Goal: Task Accomplishment & Management: Use online tool/utility

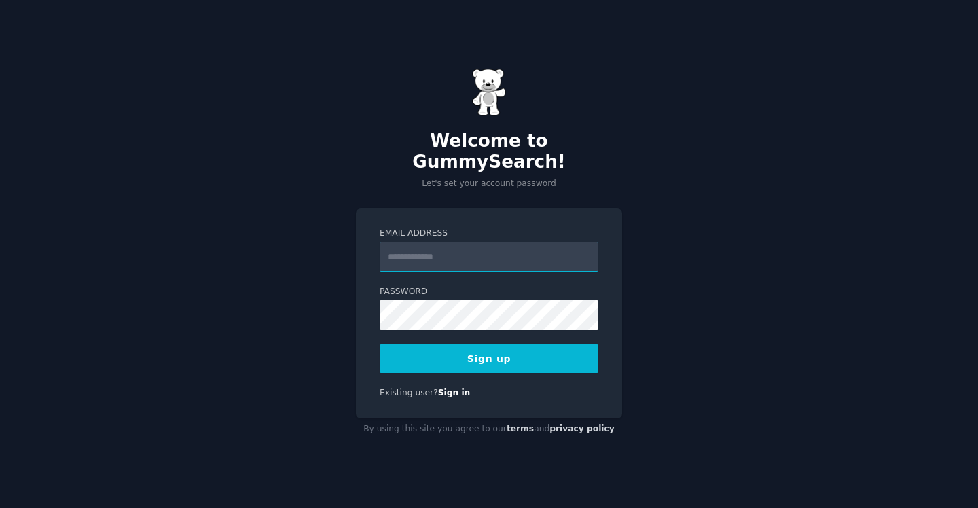
click at [472, 242] on input "Email Address" at bounding box center [489, 257] width 219 height 30
type input "**********"
click at [474, 355] on button "Sign up" at bounding box center [489, 358] width 219 height 29
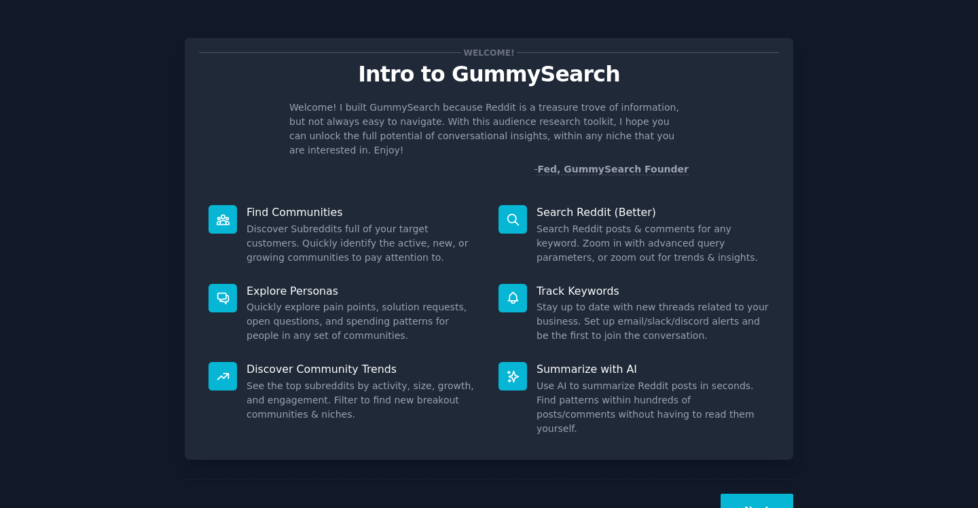
click at [752, 494] on button "Next" at bounding box center [757, 510] width 73 height 33
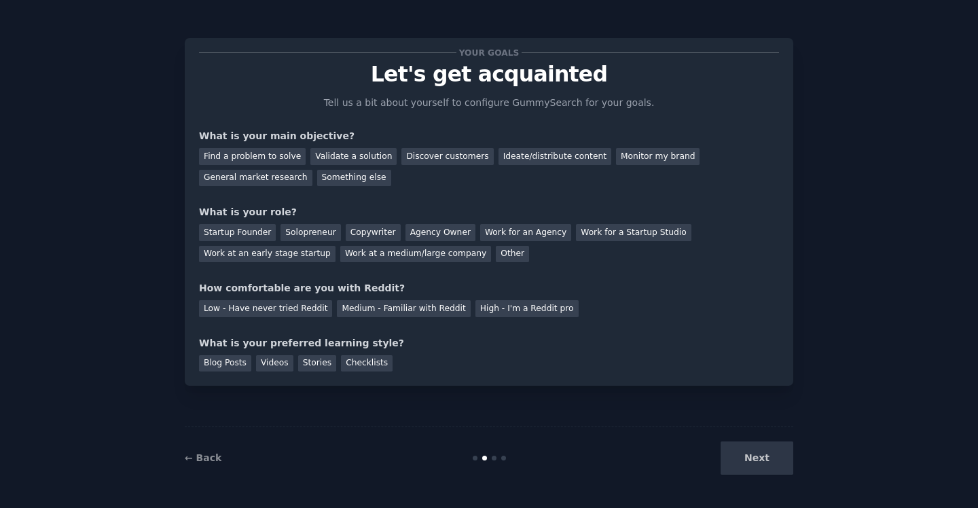
click at [752, 476] on div "← Back Next" at bounding box center [489, 458] width 609 height 63
click at [360, 154] on div "Validate a solution" at bounding box center [354, 156] width 86 height 17
click at [270, 229] on div "Startup Founder" at bounding box center [237, 232] width 77 height 17
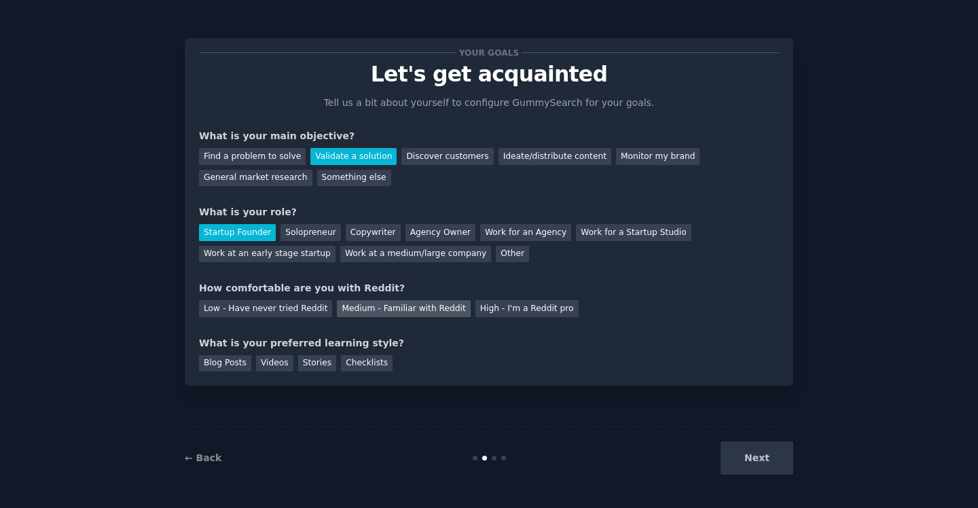
click at [383, 311] on div "Medium - Familiar with Reddit" at bounding box center [403, 308] width 133 height 17
click at [737, 466] on div "Next" at bounding box center [691, 458] width 203 height 33
click at [234, 370] on div "Blog Posts" at bounding box center [225, 363] width 52 height 17
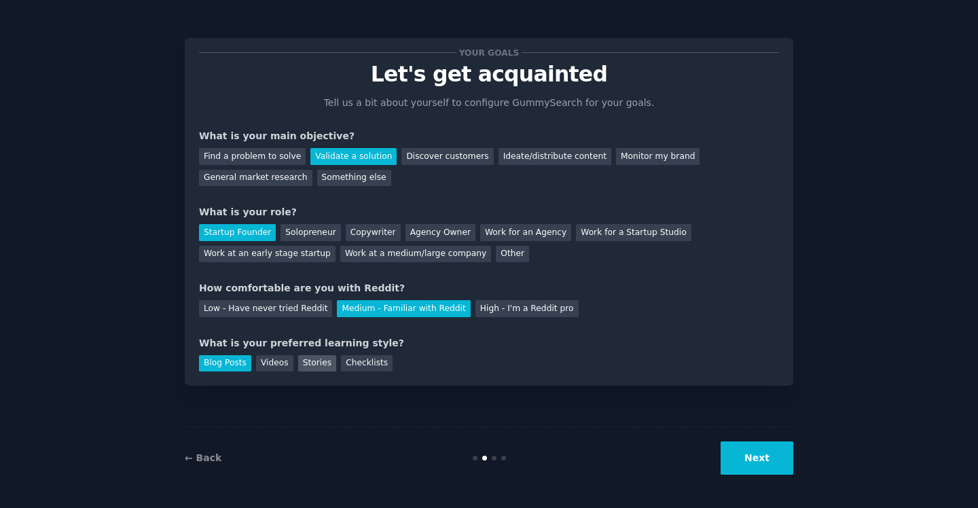
click at [304, 363] on div "Stories" at bounding box center [317, 363] width 38 height 17
click at [208, 364] on div "Blog Posts" at bounding box center [225, 363] width 52 height 17
click at [726, 457] on button "Next" at bounding box center [757, 458] width 73 height 33
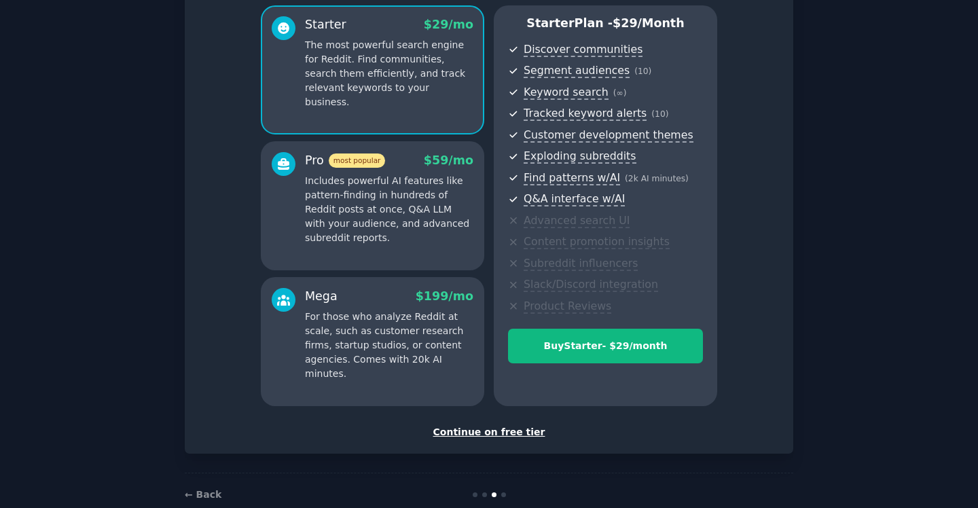
scroll to position [143, 0]
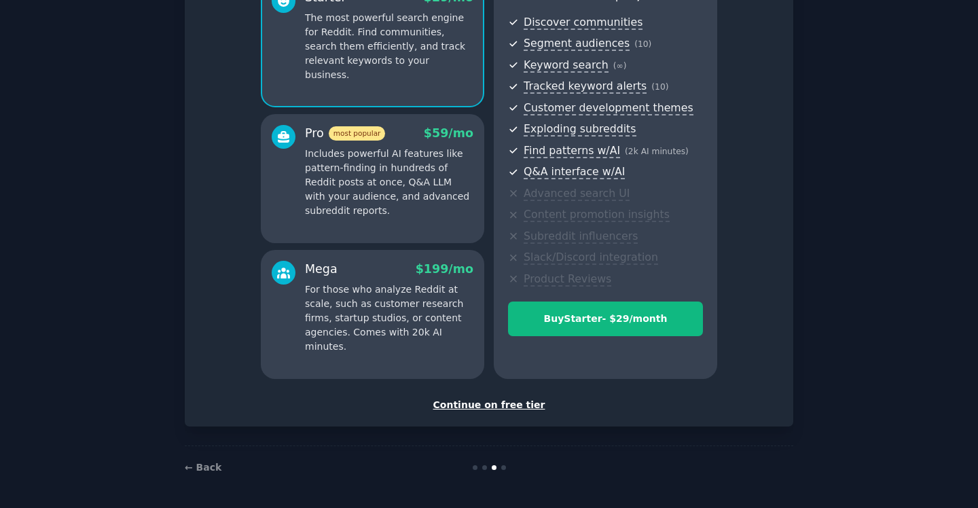
click at [501, 405] on div "Continue on free tier" at bounding box center [489, 405] width 580 height 14
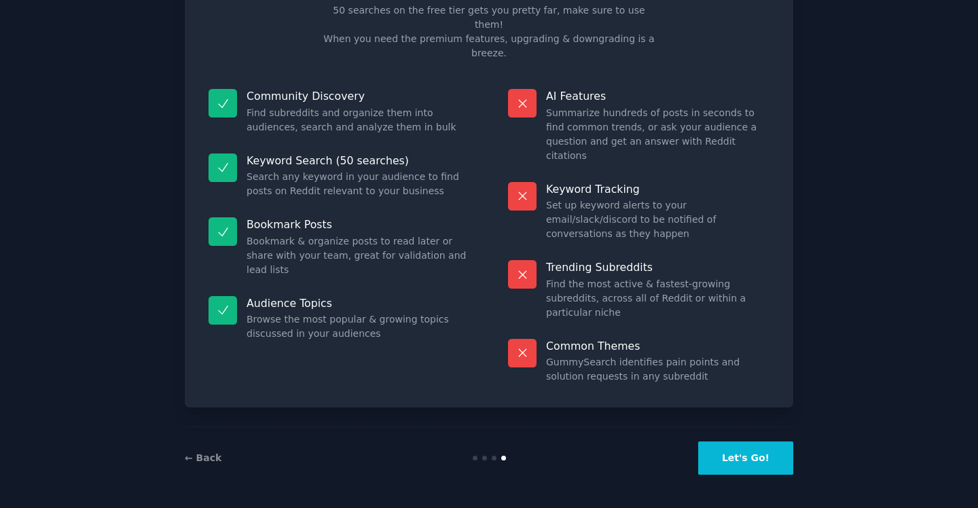
scroll to position [21, 0]
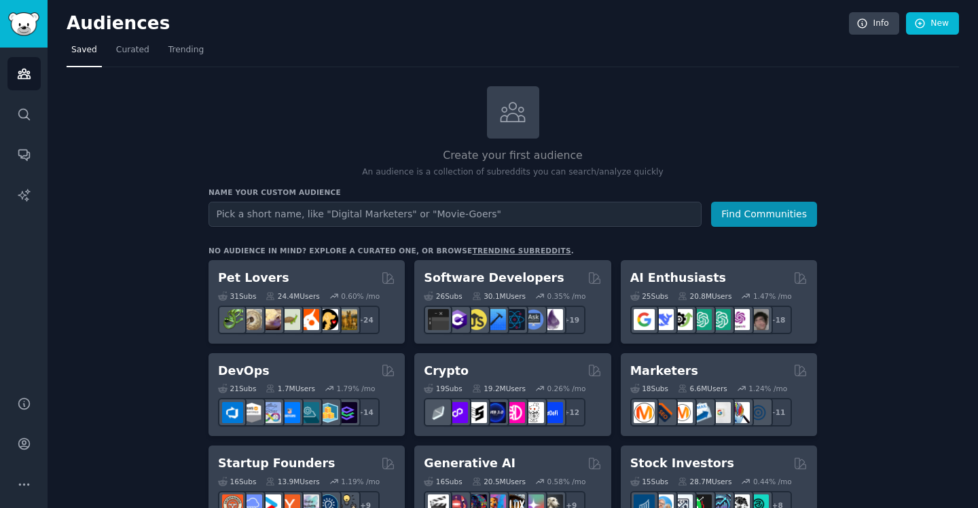
click at [511, 211] on input "text" at bounding box center [455, 214] width 493 height 25
type input "media"
click at [711, 202] on button "Find Communities" at bounding box center [764, 214] width 106 height 25
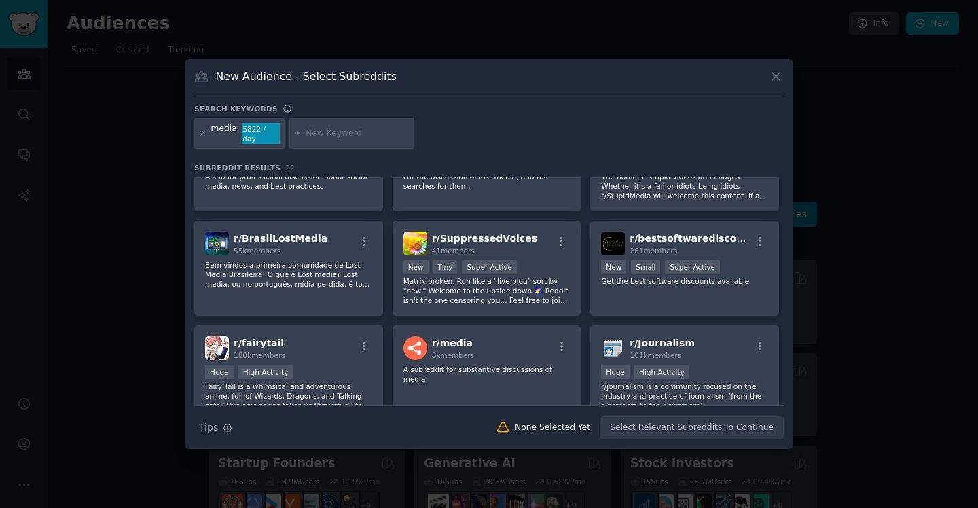
scroll to position [331, 0]
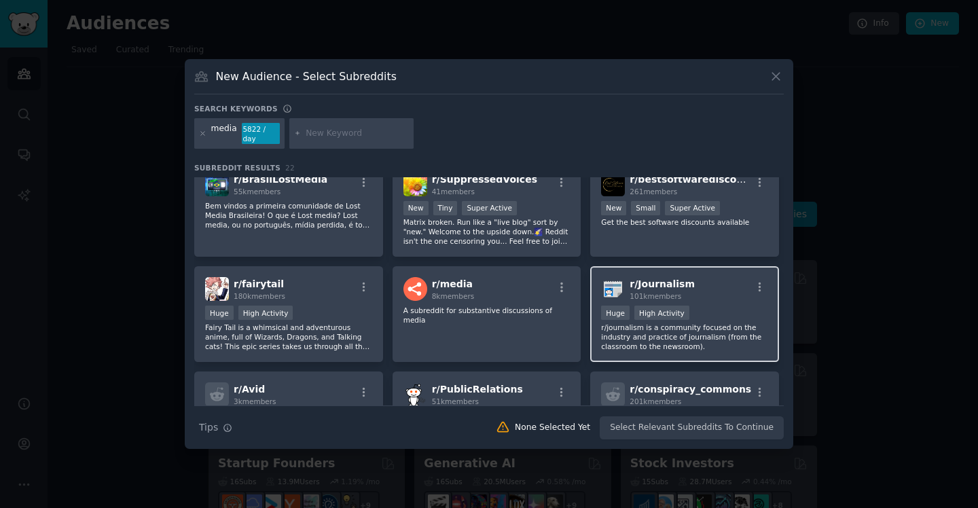
click at [722, 294] on div "r/ Journalism 101k members" at bounding box center [684, 289] width 167 height 24
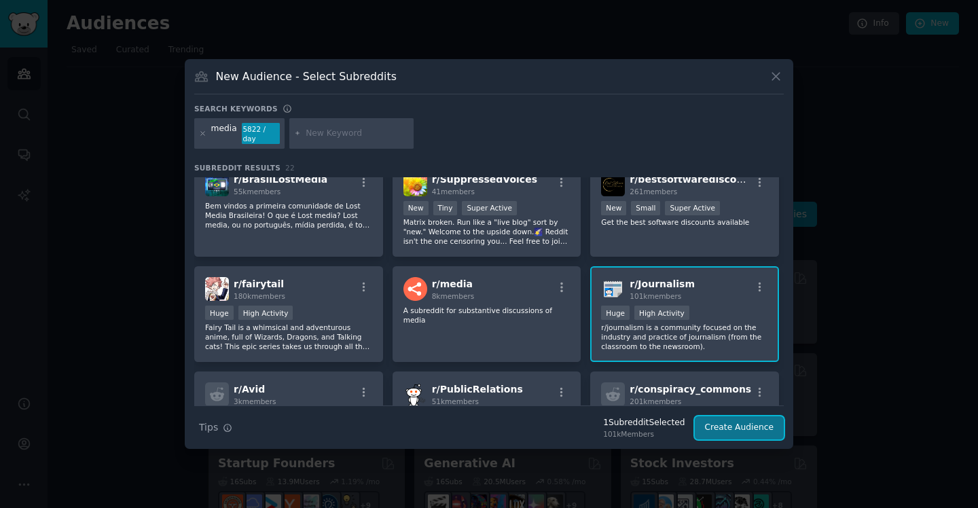
click at [712, 429] on button "Create Audience" at bounding box center [740, 428] width 90 height 23
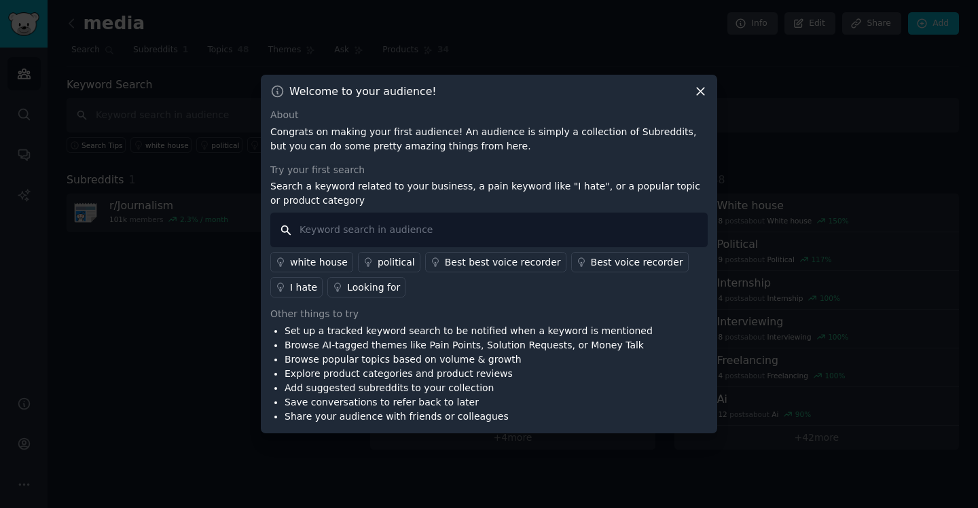
click at [524, 234] on input "text" at bounding box center [489, 230] width 438 height 35
type input "I hate"
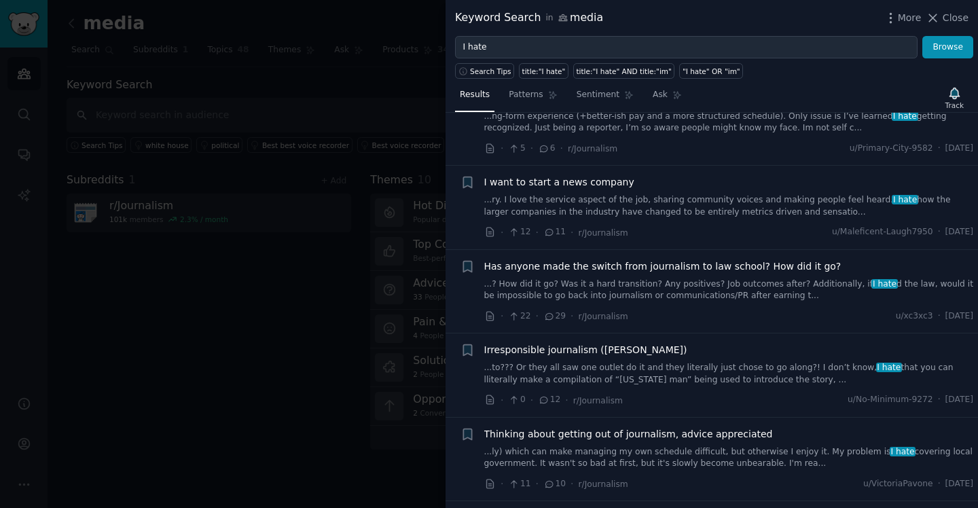
scroll to position [480, 0]
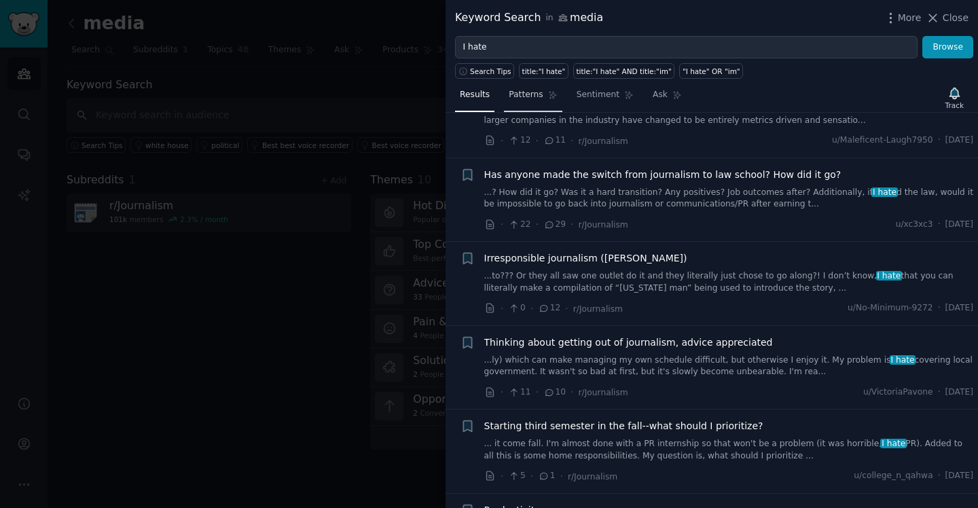
click at [528, 90] on span "Patterns" at bounding box center [526, 95] width 34 height 12
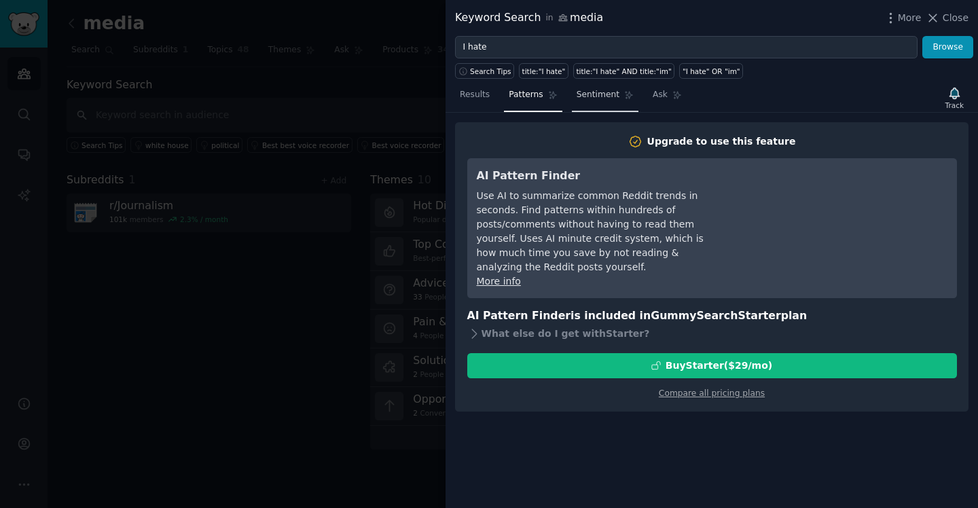
click at [583, 93] on span "Sentiment" at bounding box center [598, 95] width 43 height 12
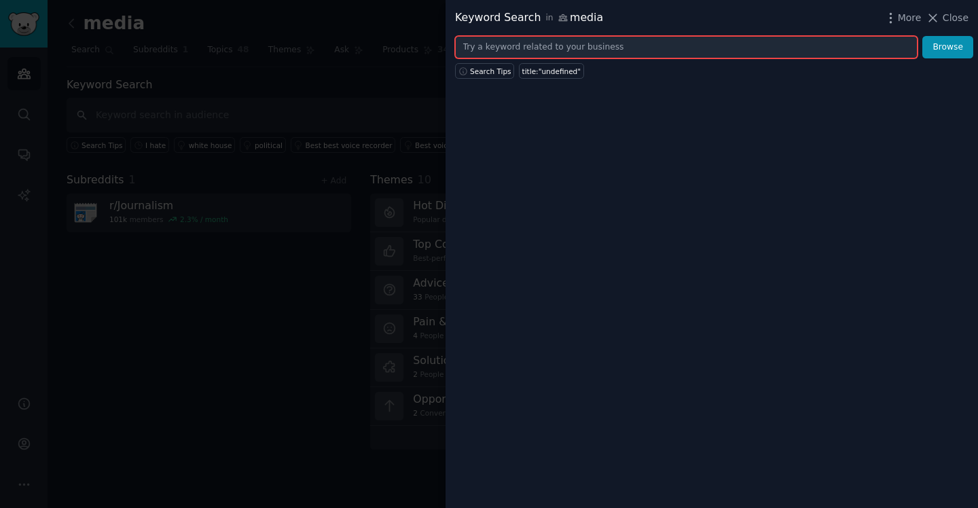
click at [584, 55] on input "text" at bounding box center [686, 47] width 463 height 23
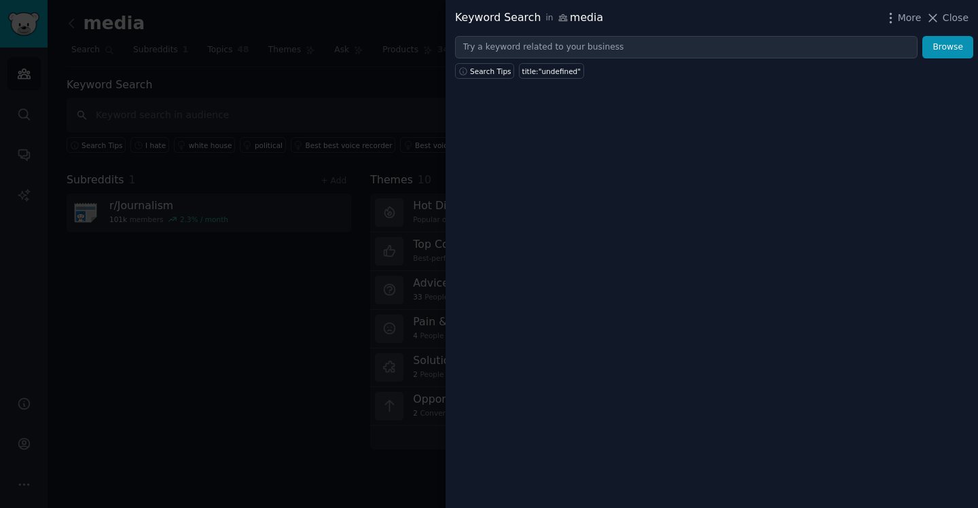
click at [367, 162] on div at bounding box center [489, 254] width 978 height 508
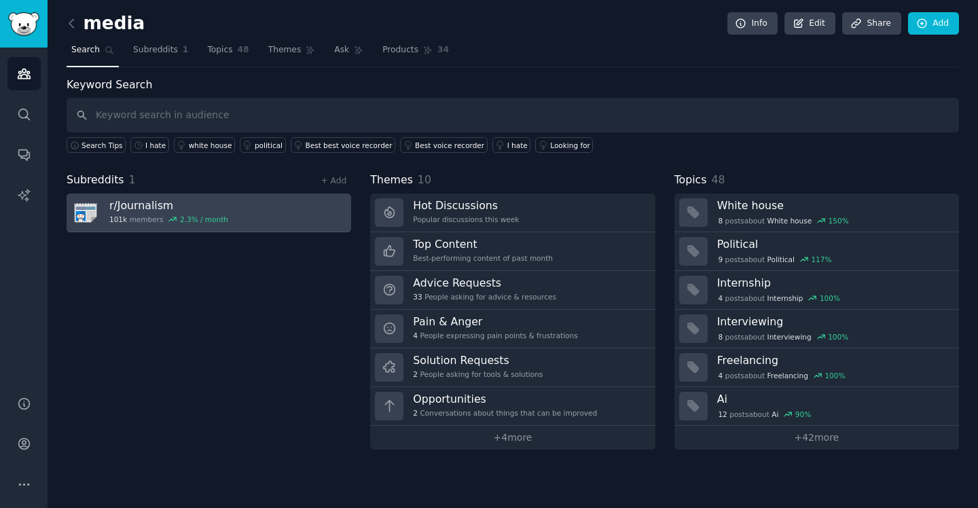
click at [198, 209] on h3 "r/ Journalism" at bounding box center [168, 205] width 119 height 14
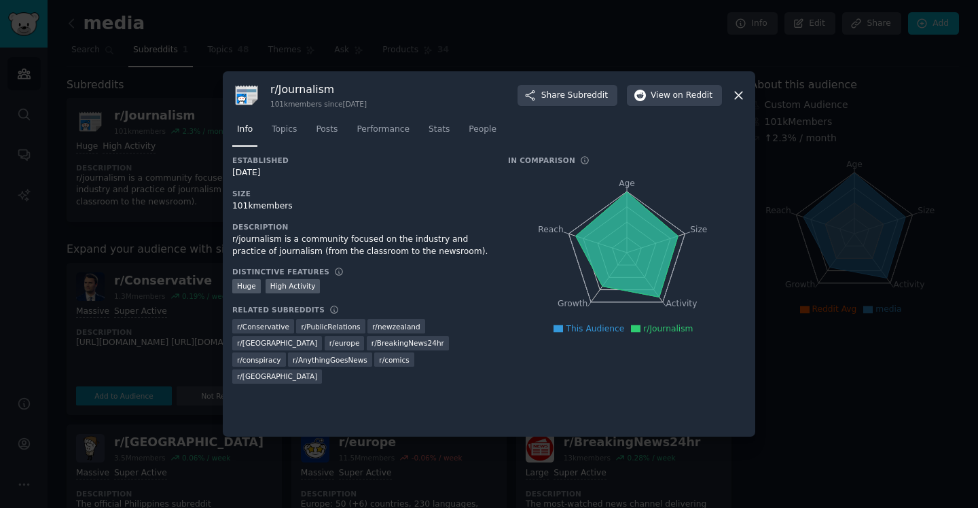
click at [626, 198] on icon at bounding box center [627, 244] width 103 height 105
click at [743, 95] on icon at bounding box center [739, 95] width 14 height 14
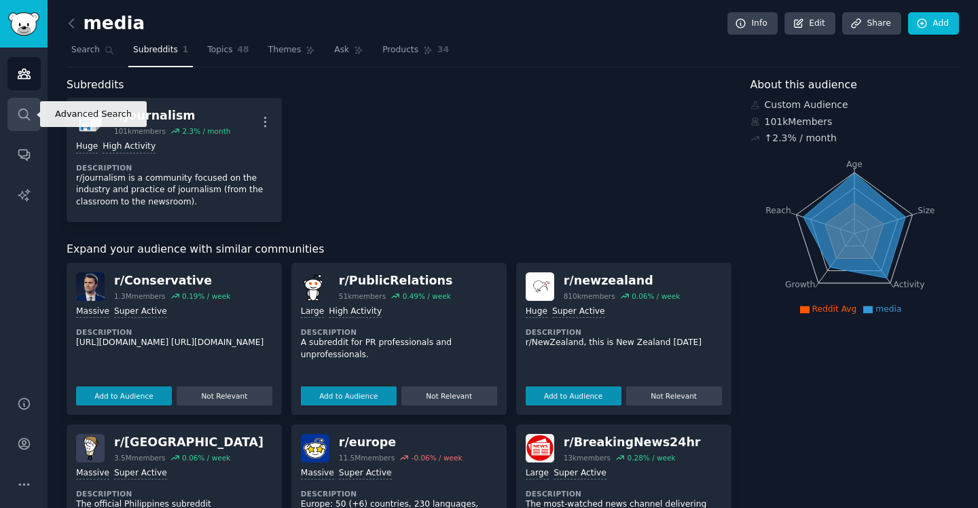
click at [32, 127] on link "Search" at bounding box center [23, 114] width 33 height 33
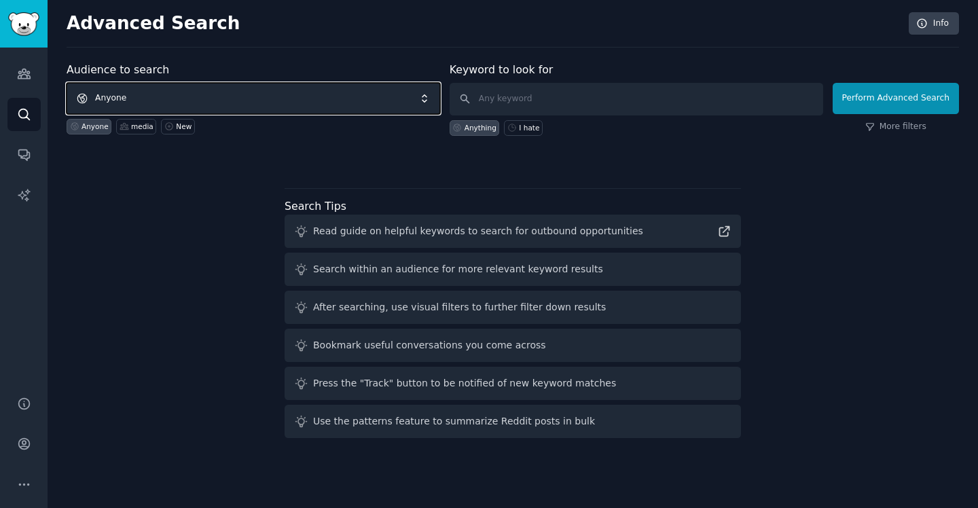
click at [290, 101] on span "Anyone" at bounding box center [254, 98] width 374 height 31
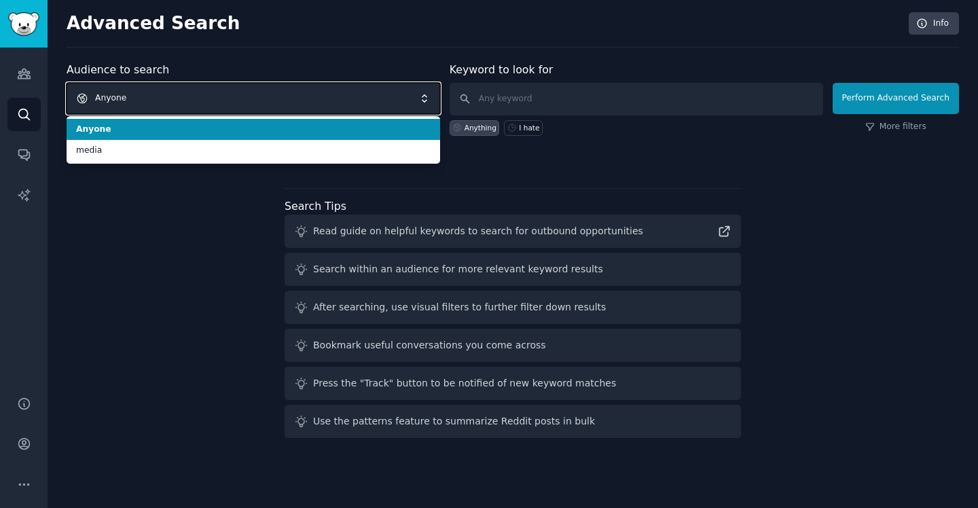
click at [290, 101] on span "Anyone" at bounding box center [254, 98] width 374 height 31
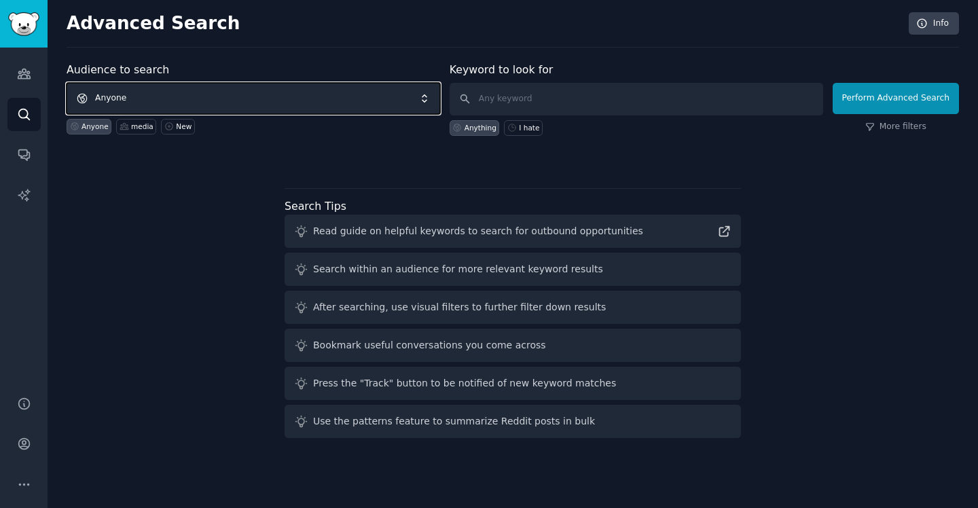
click at [290, 101] on span "Anyone" at bounding box center [254, 98] width 374 height 31
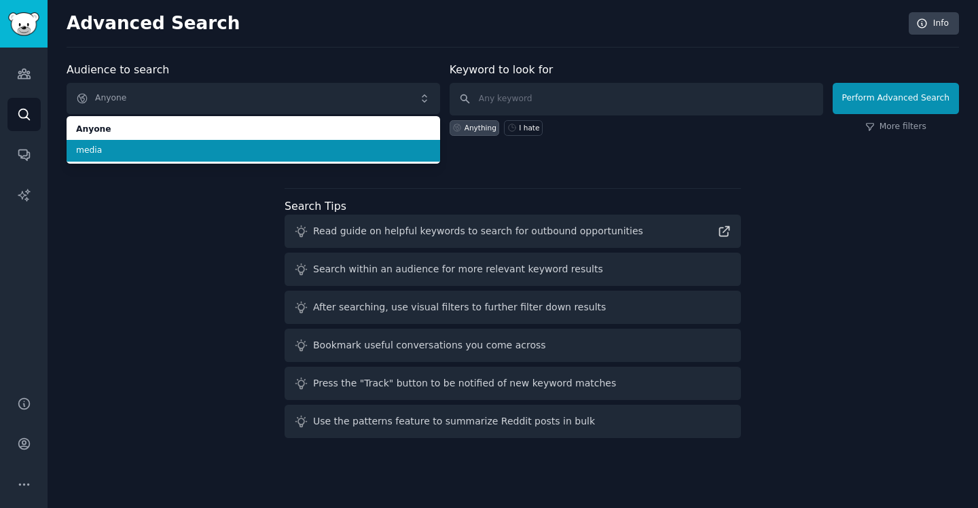
click at [262, 154] on span "media" at bounding box center [253, 151] width 355 height 12
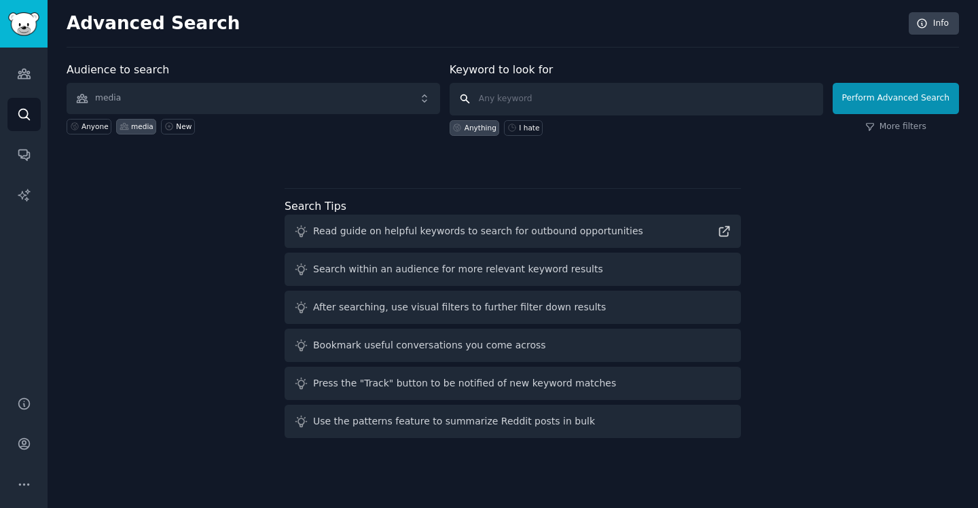
paste input "I hate that"
type input "I hate that"
click at [918, 88] on button "Perform Advanced Search" at bounding box center [896, 98] width 126 height 31
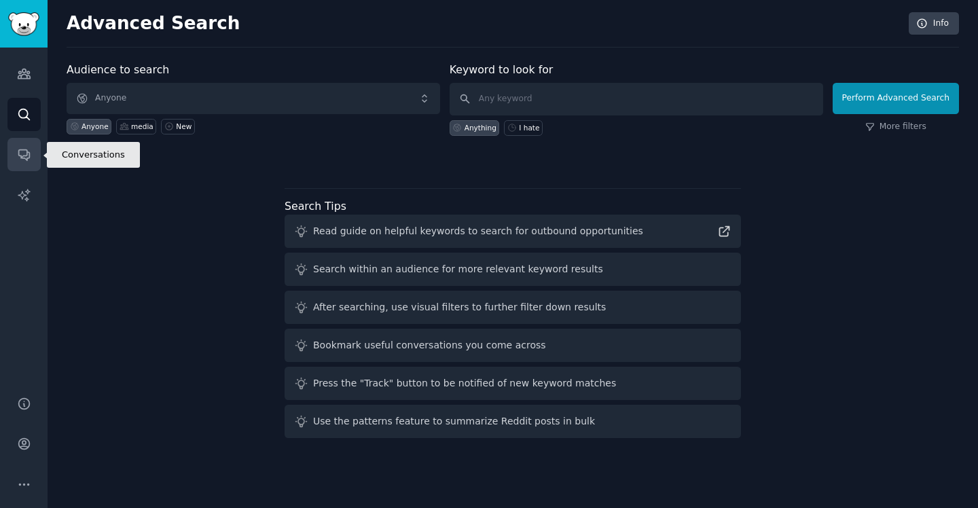
click at [23, 145] on link "Conversations" at bounding box center [23, 154] width 33 height 33
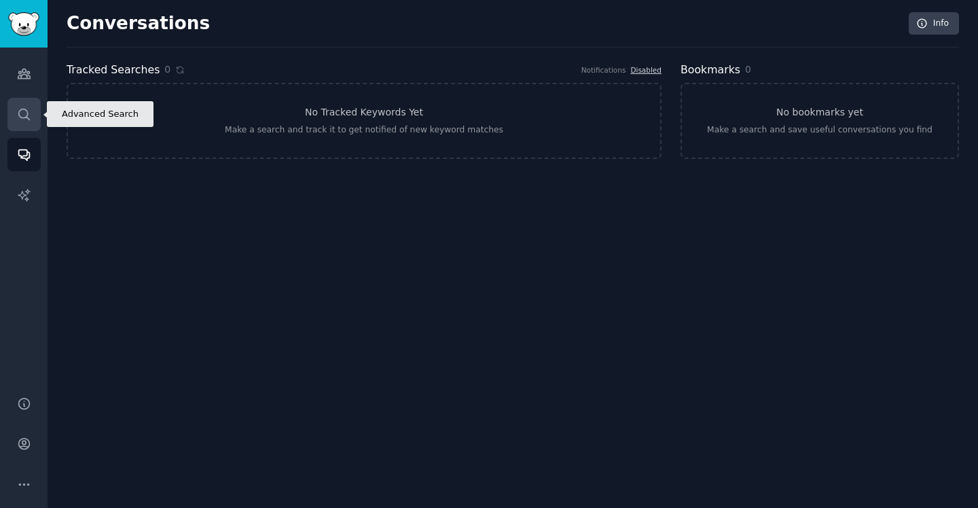
click at [28, 101] on link "Search" at bounding box center [23, 114] width 33 height 33
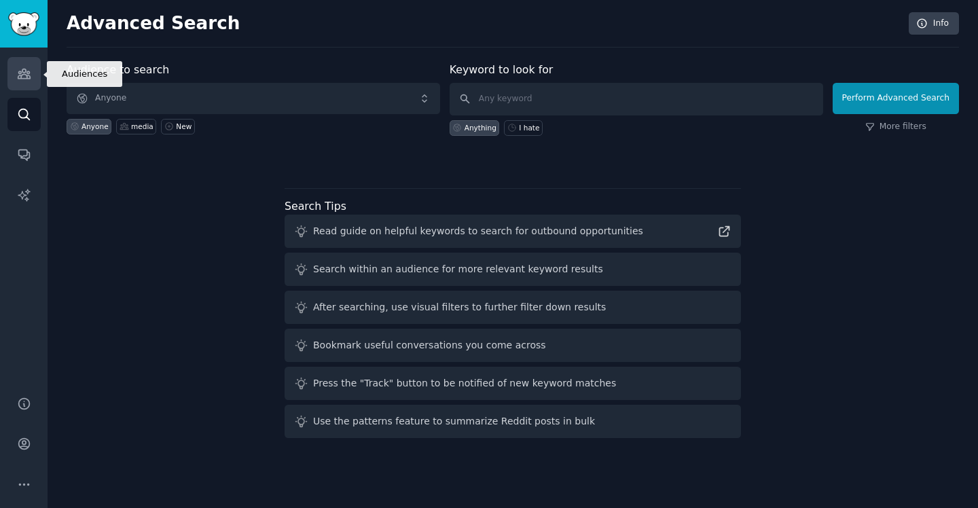
click at [28, 84] on link "Audiences" at bounding box center [23, 73] width 33 height 33
